Goal: Transaction & Acquisition: Download file/media

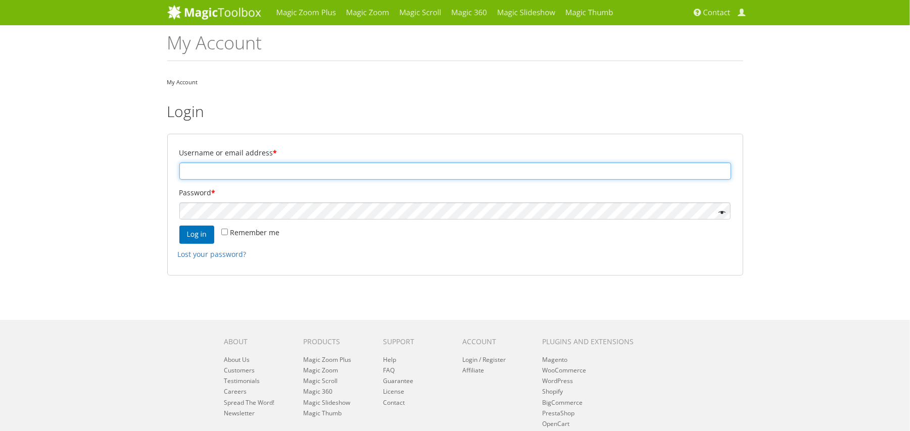
click at [221, 168] on input "Username or email address *" at bounding box center [455, 171] width 552 height 17
paste input "sandro@schnarwiler.com"
type input "sandro@schnarwiler.com"
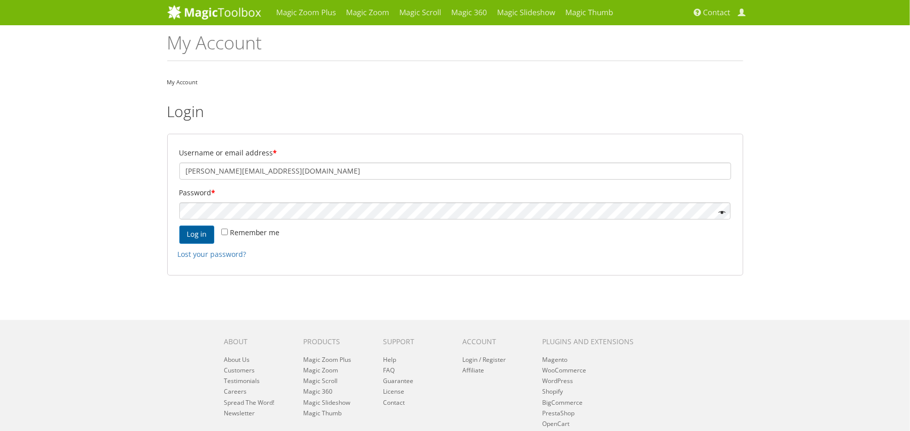
click at [192, 236] on button "Log in" at bounding box center [196, 235] width 35 height 18
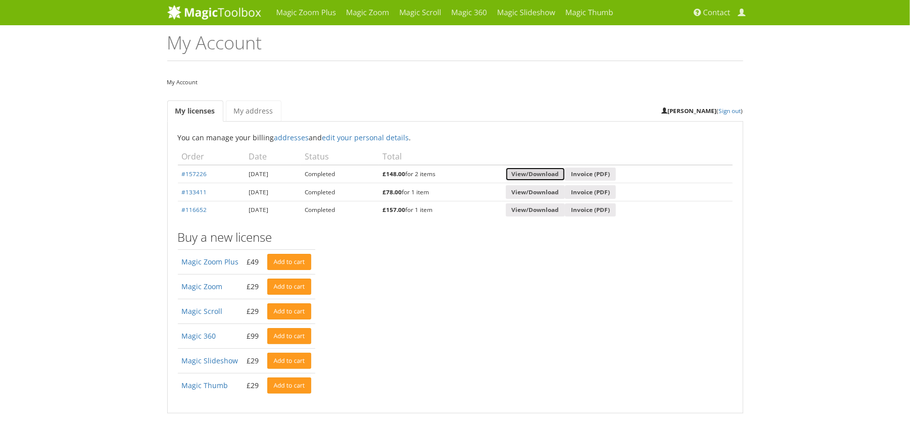
click at [549, 175] on link "View/Download" at bounding box center [536, 175] width 60 height 14
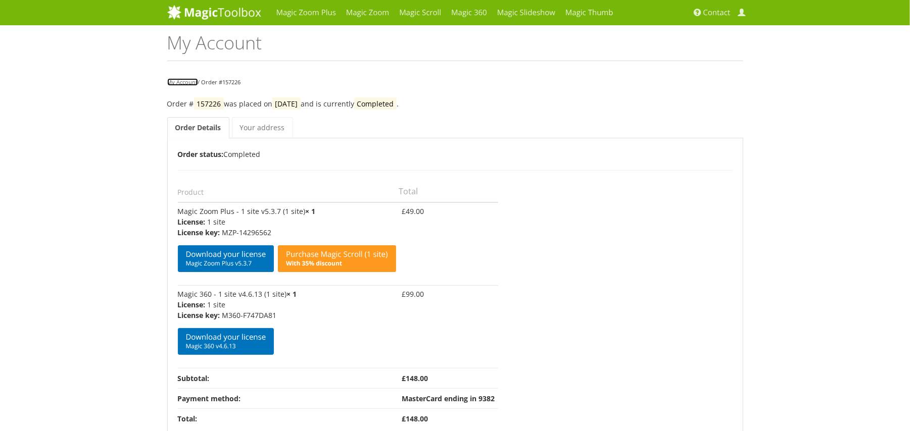
click at [180, 84] on link "My Account" at bounding box center [182, 82] width 31 height 8
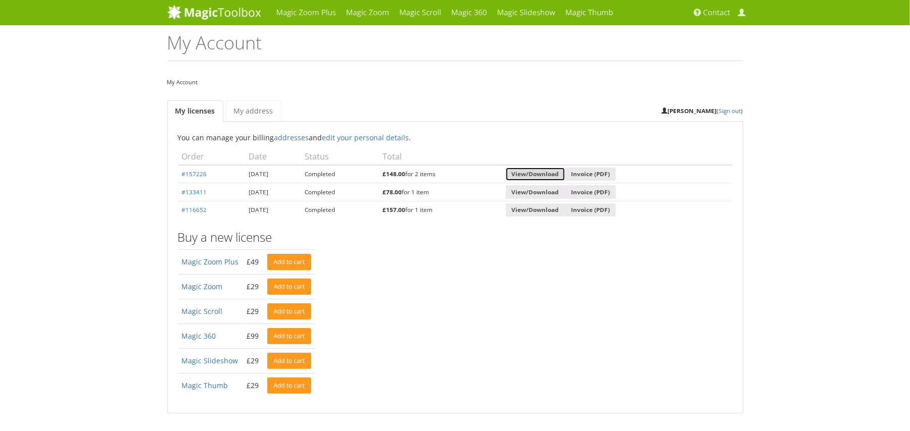
click at [543, 176] on link "View/Download" at bounding box center [536, 175] width 60 height 14
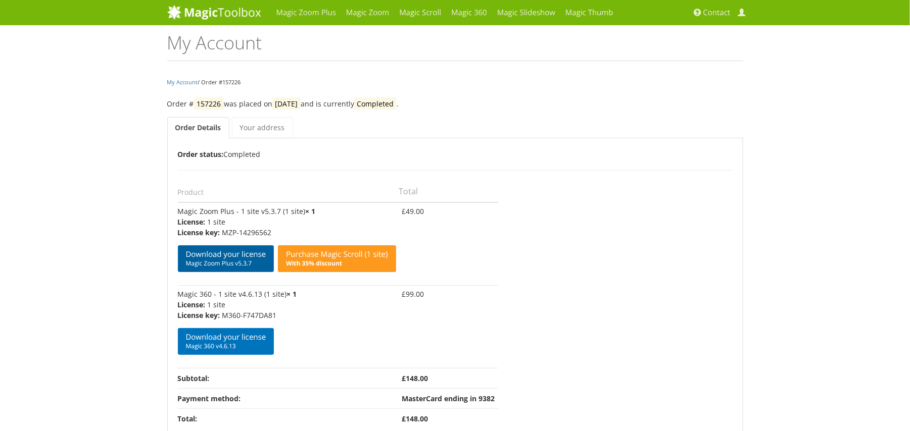
click at [209, 260] on link "Download your license Magic Zoom Plus v5.3.7" at bounding box center [226, 259] width 96 height 27
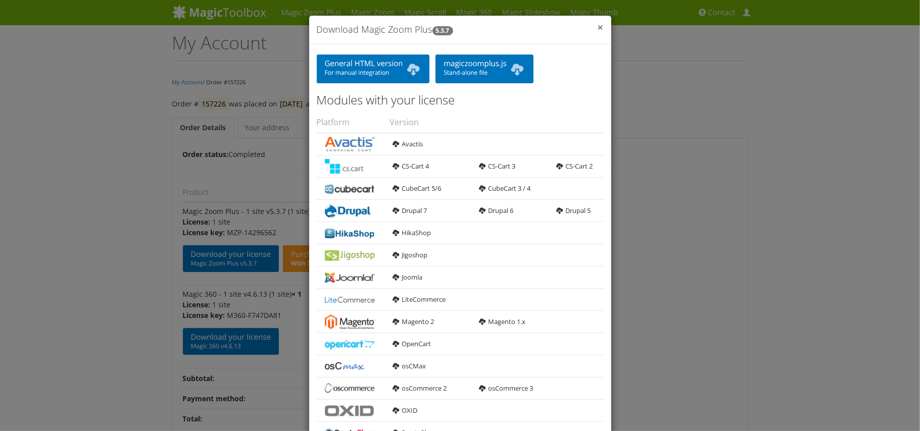
click at [598, 25] on span "×" at bounding box center [601, 27] width 6 height 14
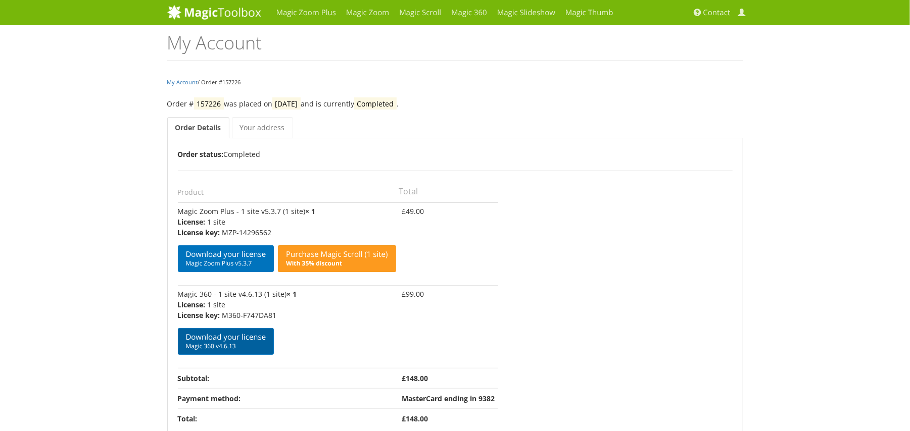
click at [218, 342] on link "Download your license Magic 360 v4.6.13" at bounding box center [226, 341] width 96 height 27
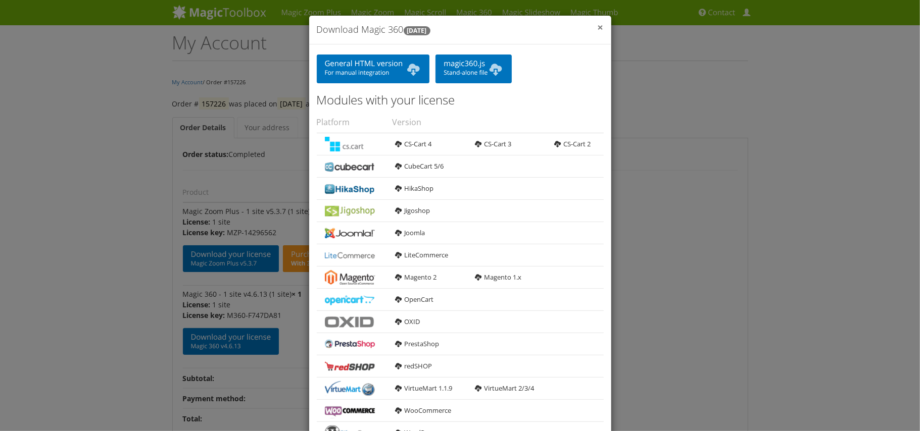
click at [598, 27] on span "×" at bounding box center [601, 27] width 6 height 14
